Goal: Transaction & Acquisition: Purchase product/service

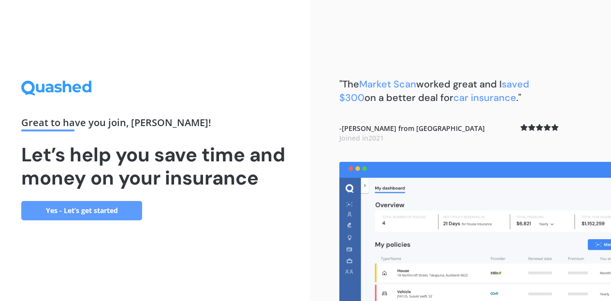
click at [108, 211] on link "Yes - Let’s get started" at bounding box center [81, 210] width 121 height 19
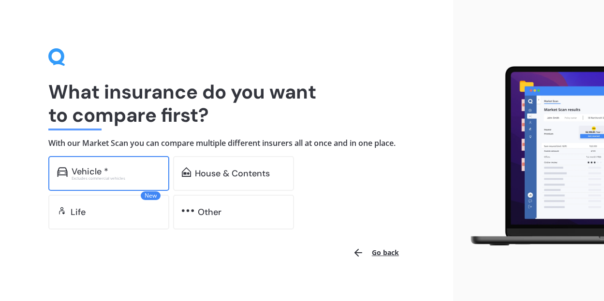
click at [104, 177] on div "Excludes commercial vehicles" at bounding box center [116, 178] width 89 height 4
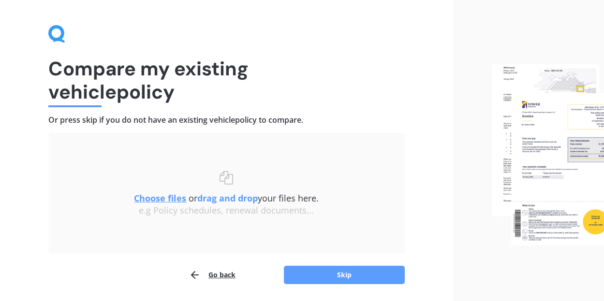
scroll to position [55, 0]
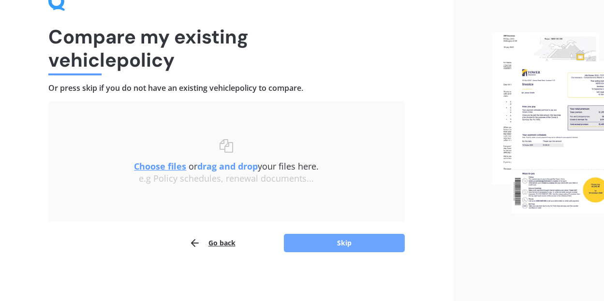
click at [335, 246] on button "Skip" at bounding box center [344, 243] width 121 height 18
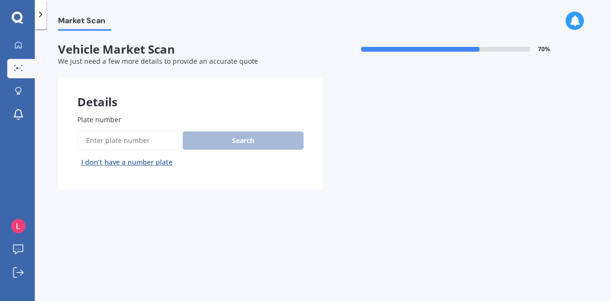
click at [121, 141] on input "Plate number" at bounding box center [127, 140] width 101 height 20
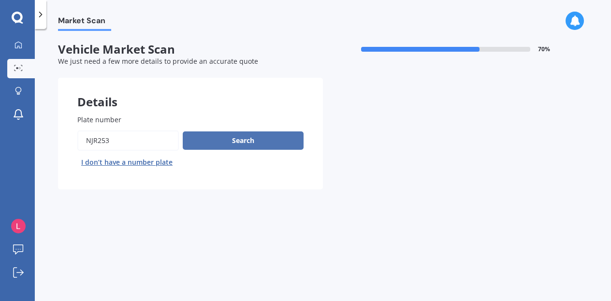
type input "NJR253"
click at [229, 144] on button "Search" at bounding box center [243, 140] width 121 height 18
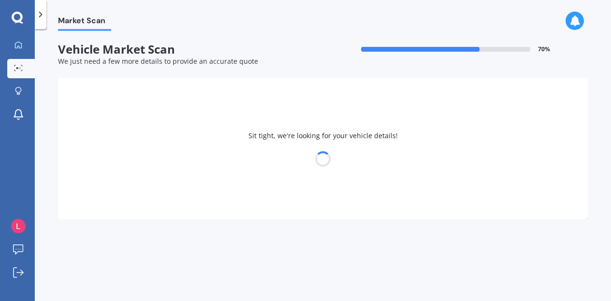
select select "SUBARU"
select select "IMPREZA"
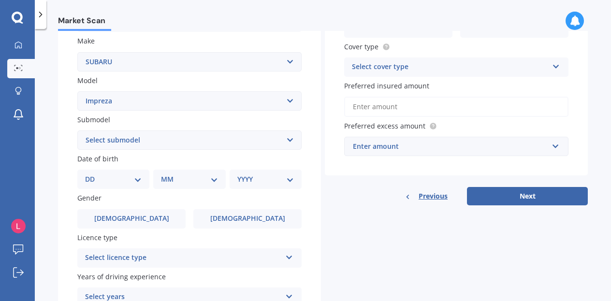
scroll to position [193, 0]
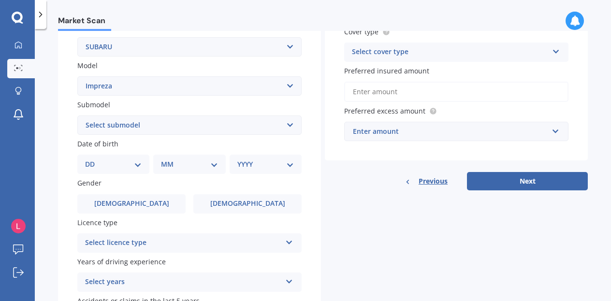
click at [188, 125] on select "Select submodel (All other turbo) 2.0i 2.0i Luxury 2.0i S Edition 2.0R 2.0R Spo…" at bounding box center [189, 125] width 224 height 19
click at [287, 124] on select "Select submodel (All other turbo) 2.0i 2.0i Luxury 2.0i S Edition 2.0R 2.0R Spo…" at bounding box center [189, 125] width 224 height 19
click at [136, 165] on select "DD 01 02 03 04 05 06 07 08 09 10 11 12 13 14 15 16 17 18 19 20 21 22 23 24 25 2…" at bounding box center [113, 164] width 57 height 11
select select "16"
click at [93, 159] on select "DD 01 02 03 04 05 06 07 08 09 10 11 12 13 14 15 16 17 18 19 20 21 22 23 24 25 2…" at bounding box center [113, 164] width 57 height 11
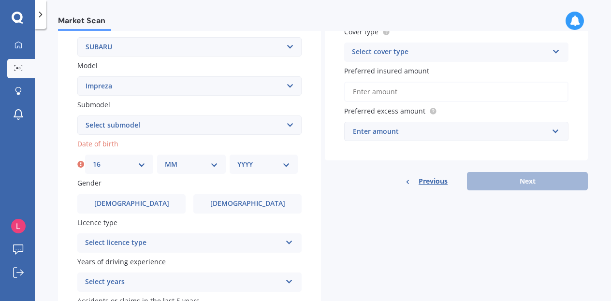
click at [173, 165] on select "MM 01 02 03 04 05 06 07 08 09 10 11 12" at bounding box center [191, 164] width 53 height 11
select select "12"
click at [165, 159] on select "MM 01 02 03 04 05 06 07 08 09 10 11 12" at bounding box center [191, 164] width 53 height 11
click at [261, 164] on select "YYYY 2025 2024 2023 2022 2021 2020 2019 2018 2017 2016 2015 2014 2013 2012 2011…" at bounding box center [263, 164] width 53 height 11
select select "2006"
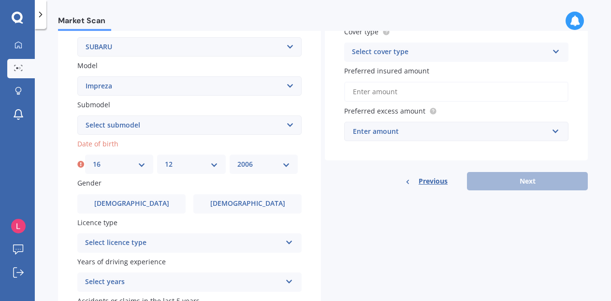
click at [237, 159] on select "YYYY 2025 2024 2023 2022 2021 2020 2019 2018 2017 2016 2015 2014 2013 2012 2011…" at bounding box center [263, 164] width 53 height 11
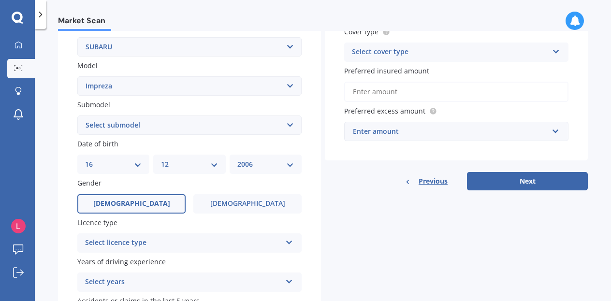
click at [157, 202] on label "[DEMOGRAPHIC_DATA]" at bounding box center [131, 203] width 108 height 19
click at [0, 0] on input "[DEMOGRAPHIC_DATA]" at bounding box center [0, 0] width 0 height 0
click at [159, 245] on div "Select licence type" at bounding box center [183, 243] width 196 height 12
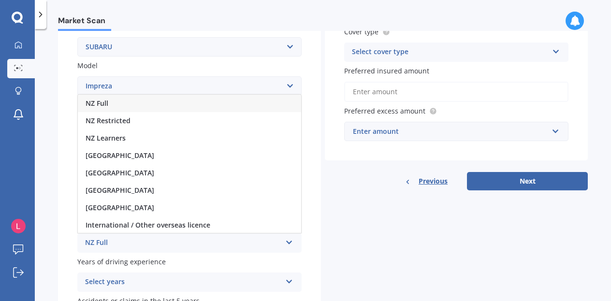
click at [141, 105] on div "NZ Full" at bounding box center [189, 103] width 223 height 17
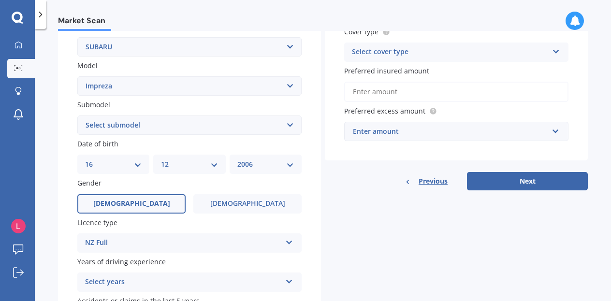
click at [62, 251] on div "Plate number Search I don’t have a number plate Year [DATE] Make Select make AC…" at bounding box center [189, 126] width 263 height 449
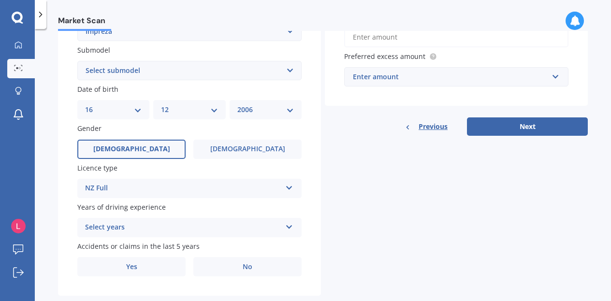
scroll to position [268, 0]
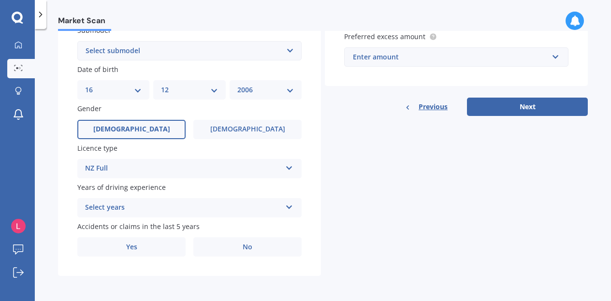
click at [129, 208] on div "Select years" at bounding box center [183, 208] width 196 height 12
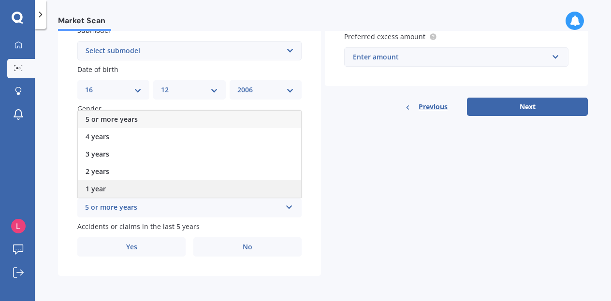
click at [129, 189] on div "1 year" at bounding box center [189, 188] width 223 height 17
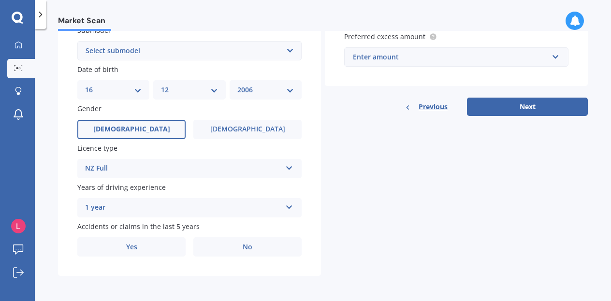
click at [136, 203] on div "1 year" at bounding box center [183, 208] width 196 height 12
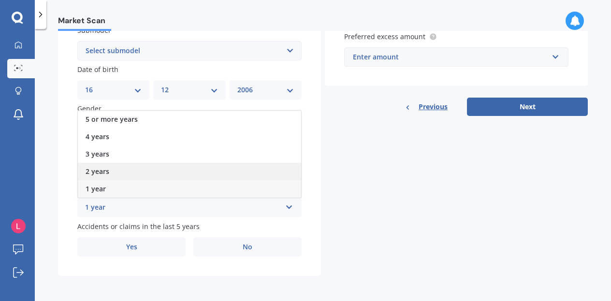
click at [140, 170] on div "2 years" at bounding box center [189, 171] width 223 height 17
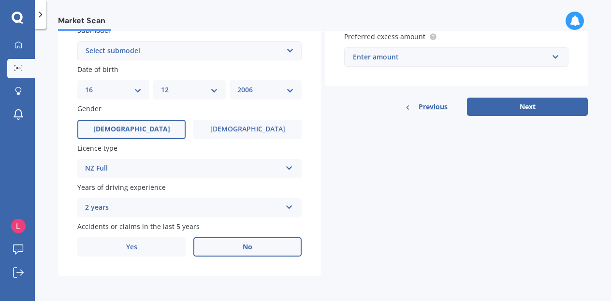
click at [235, 250] on label "No" at bounding box center [247, 246] width 108 height 19
click at [0, 0] on input "No" at bounding box center [0, 0] width 0 height 0
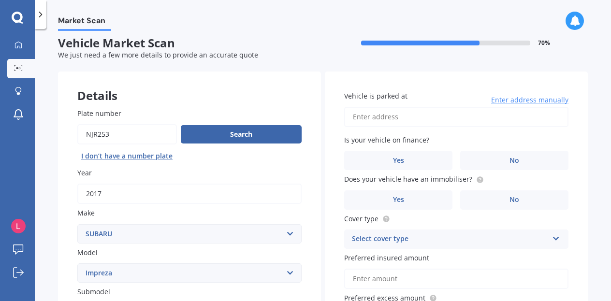
scroll to position [0, 0]
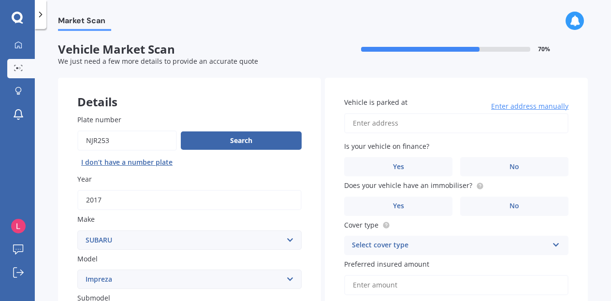
click at [455, 122] on input "Vehicle is parked at" at bounding box center [456, 123] width 224 height 20
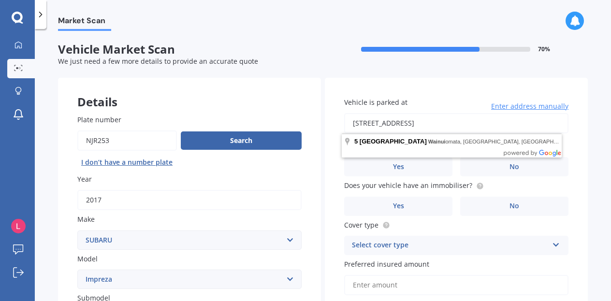
type input "[STREET_ADDRESS]"
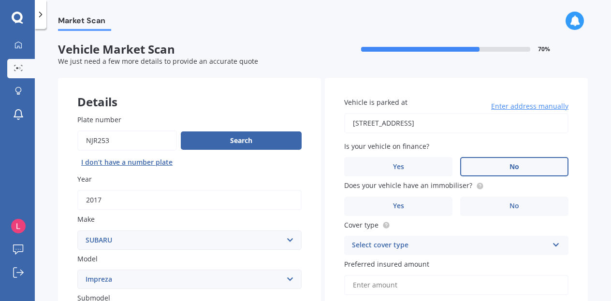
click at [493, 166] on label "No" at bounding box center [514, 166] width 108 height 19
click at [0, 0] on input "No" at bounding box center [0, 0] width 0 height 0
click at [423, 209] on label "Yes" at bounding box center [398, 206] width 108 height 19
click at [0, 0] on input "Yes" at bounding box center [0, 0] width 0 height 0
click at [553, 246] on icon at bounding box center [556, 243] width 8 height 7
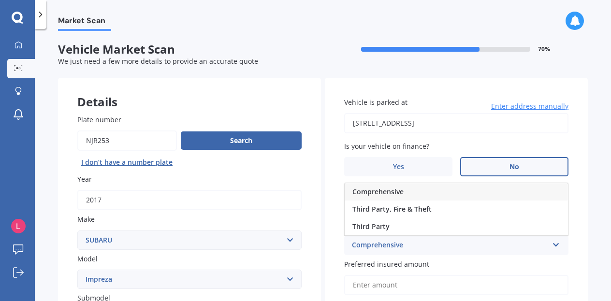
click at [524, 193] on div "Comprehensive" at bounding box center [456, 191] width 223 height 17
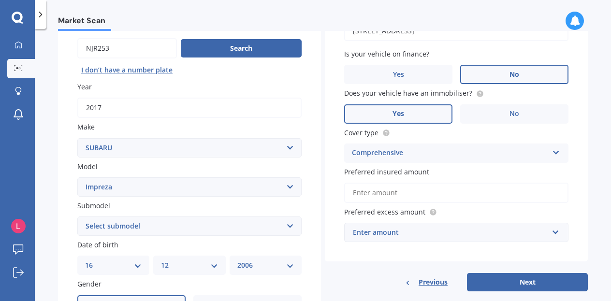
scroll to position [97, 0]
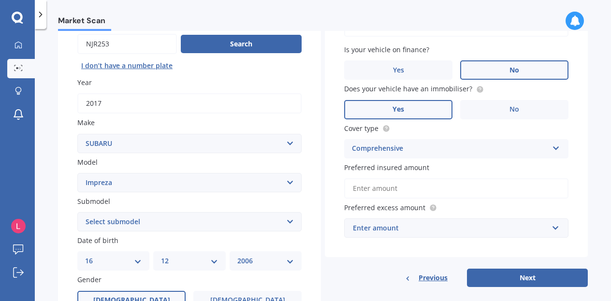
click at [445, 191] on input "Preferred insured amount" at bounding box center [456, 188] width 224 height 20
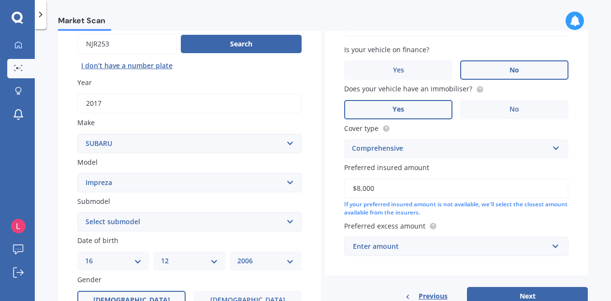
type input "$8,000"
click at [450, 248] on div "Enter amount" at bounding box center [450, 246] width 195 height 11
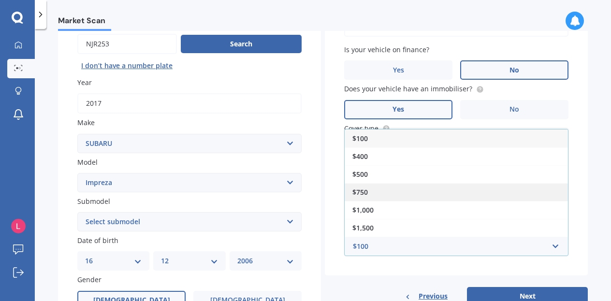
click at [432, 191] on div "$750" at bounding box center [456, 192] width 223 height 18
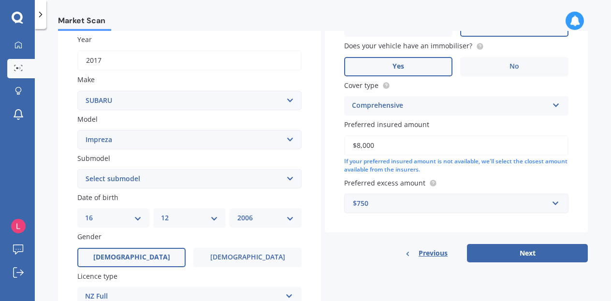
scroll to position [193, 0]
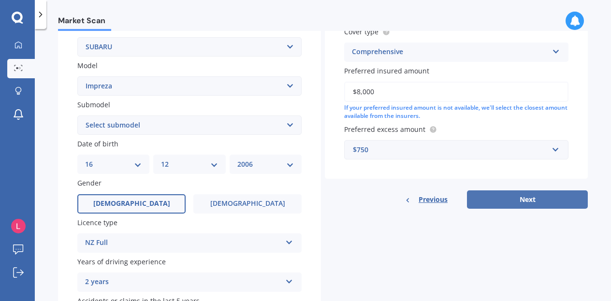
click at [516, 201] on button "Next" at bounding box center [527, 199] width 121 height 18
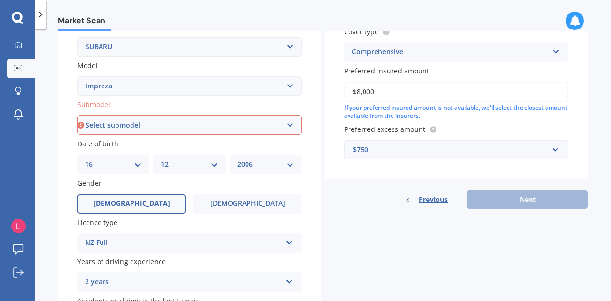
click at [289, 124] on select "Select submodel (All other turbo) 2.0i 2.0i Luxury 2.0i S Edition 2.0R 2.0R Spo…" at bounding box center [189, 125] width 224 height 19
select select "2.0R SPORT"
click at [77, 116] on select "Select submodel (All other turbo) 2.0i 2.0i Luxury 2.0i S Edition 2.0R 2.0R Spo…" at bounding box center [189, 125] width 224 height 19
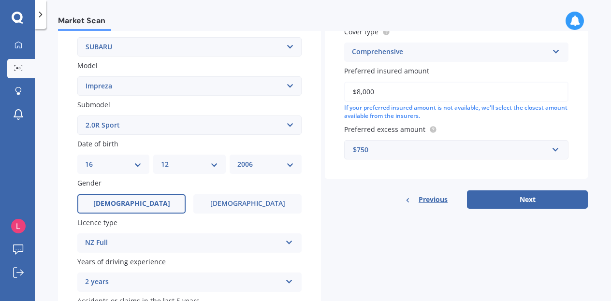
click at [289, 125] on select "Select submodel (All other turbo) 2.0i 2.0i Luxury 2.0i S Edition 2.0R 2.0R Spo…" at bounding box center [189, 125] width 224 height 19
click at [77, 116] on select "Select submodel (All other turbo) 2.0i 2.0i Luxury 2.0i S Edition 2.0R 2.0R Spo…" at bounding box center [189, 125] width 224 height 19
click at [516, 202] on button "Next" at bounding box center [527, 199] width 121 height 18
select select "16"
select select "12"
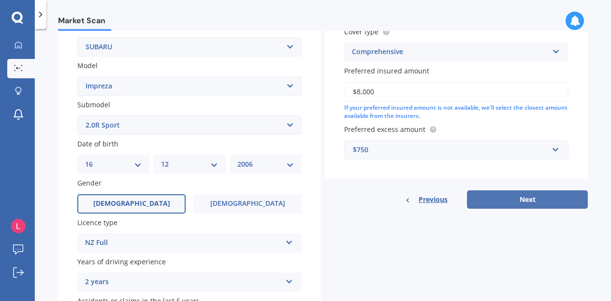
select select "2006"
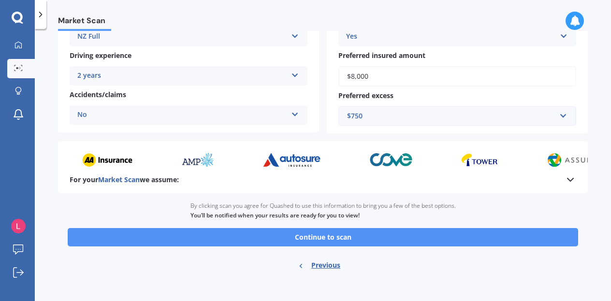
click at [307, 238] on button "Continue to scan" at bounding box center [323, 237] width 510 height 18
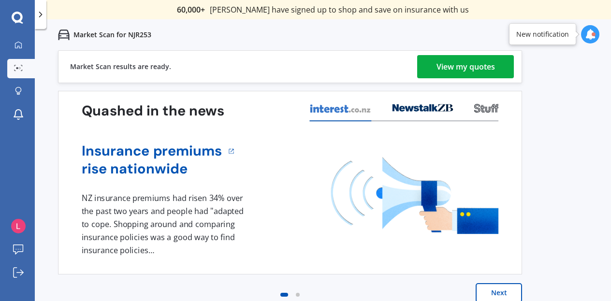
click at [450, 64] on div "View my quotes" at bounding box center [465, 66] width 58 height 23
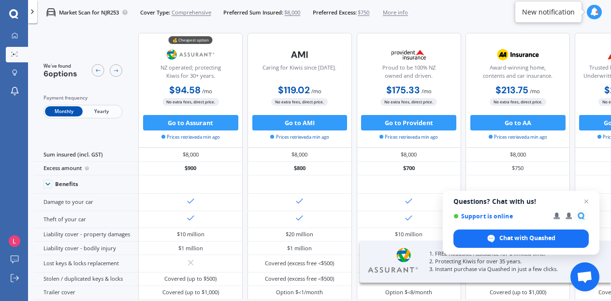
click at [101, 113] on span "Yearly" at bounding box center [102, 111] width 38 height 10
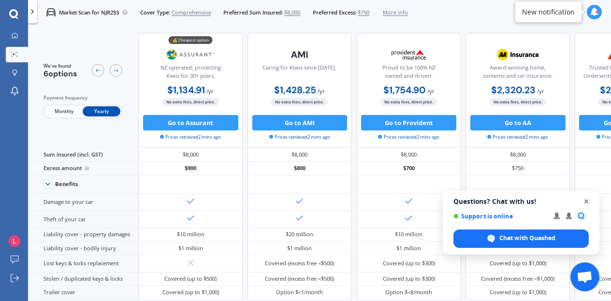
click at [587, 200] on span "Open chat" at bounding box center [586, 202] width 12 height 12
